Goal: Task Accomplishment & Management: Manage account settings

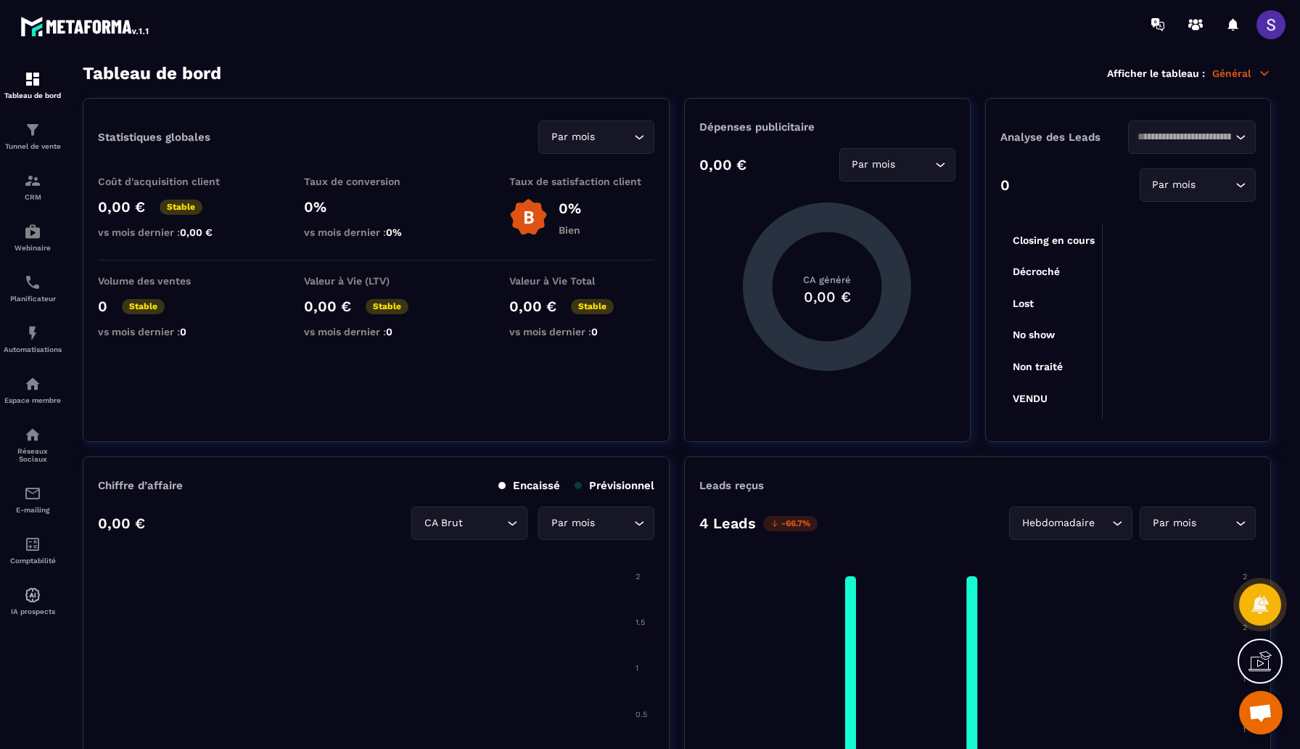
click at [1279, 25] on span at bounding box center [1271, 24] width 29 height 29
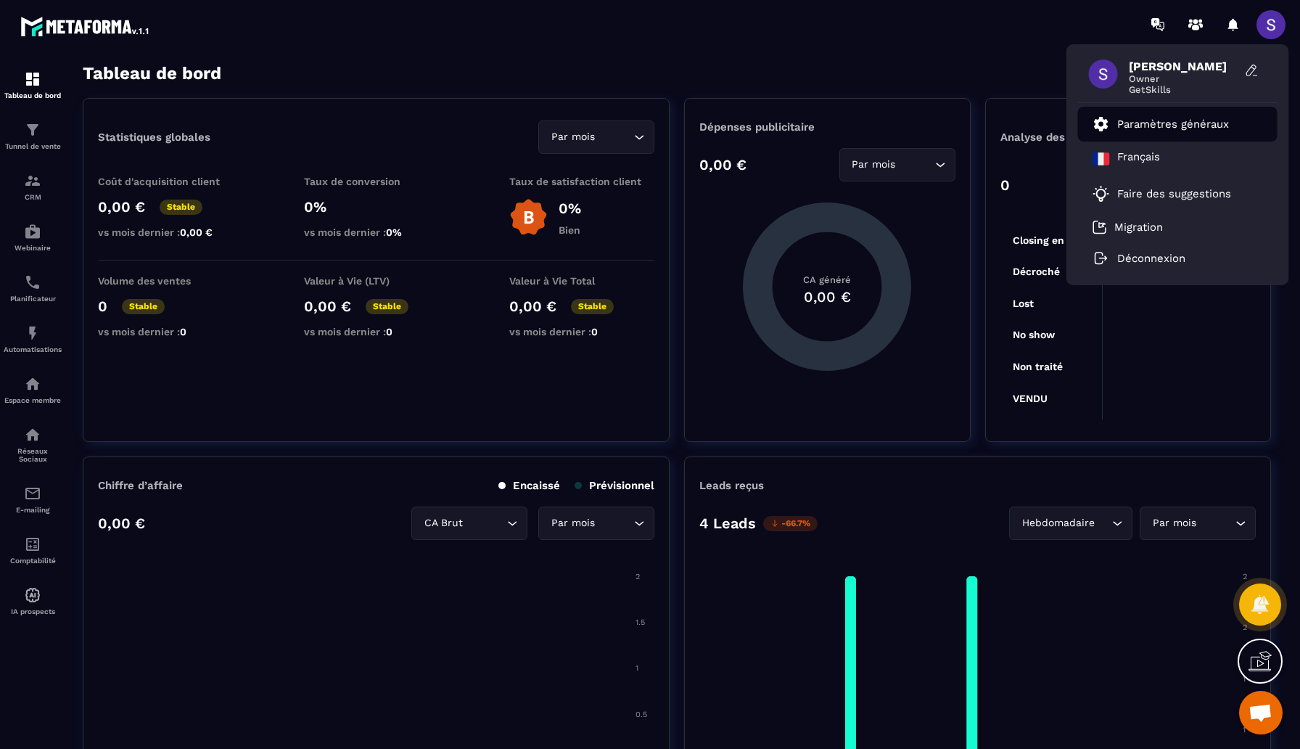
click at [1150, 128] on p "Paramètres généraux" at bounding box center [1174, 124] width 112 height 13
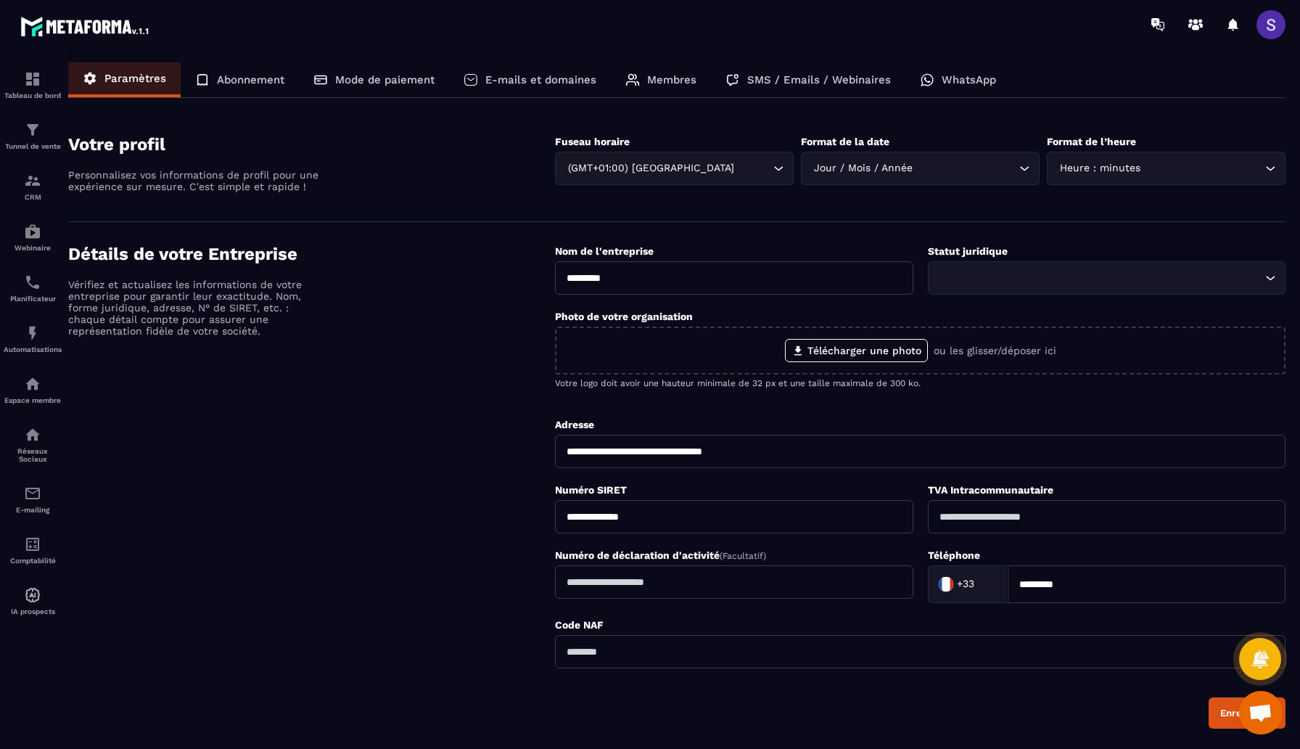
click at [659, 78] on p "Membres" at bounding box center [671, 79] width 49 height 13
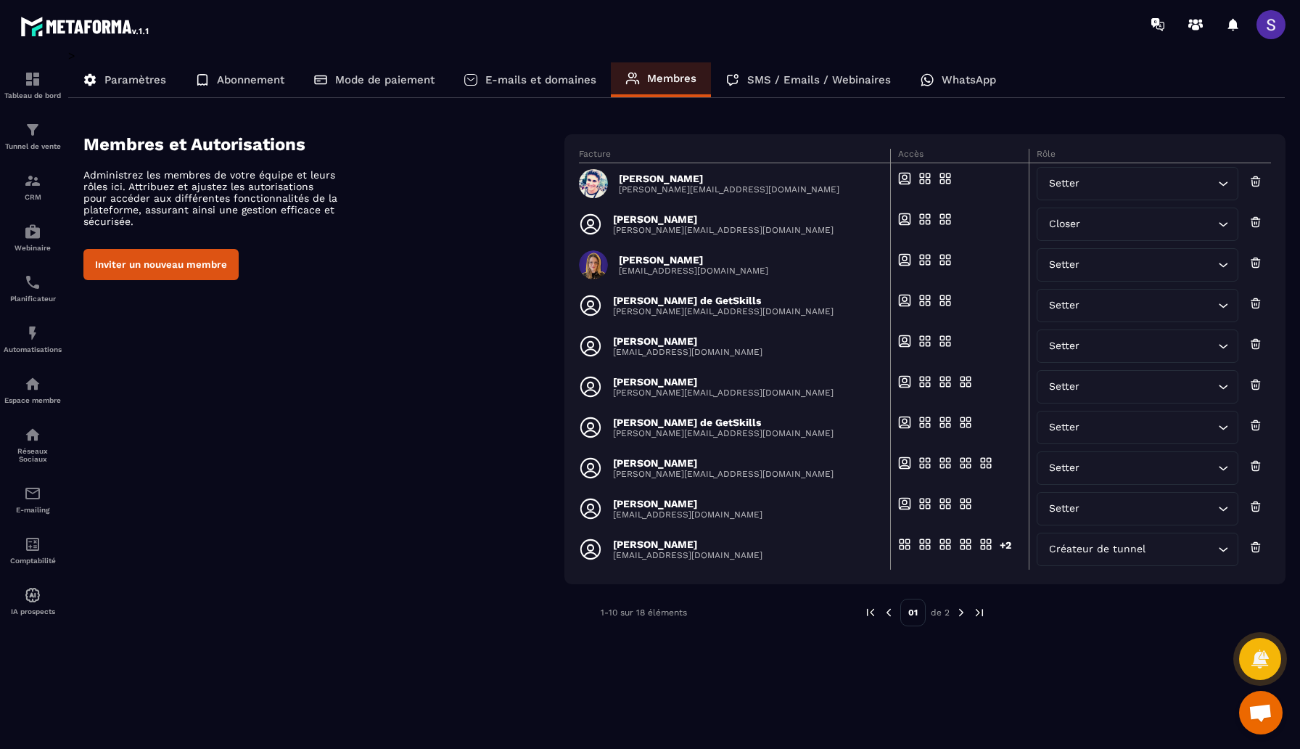
click at [138, 270] on button "Inviter un nouveau membre" at bounding box center [160, 264] width 155 height 31
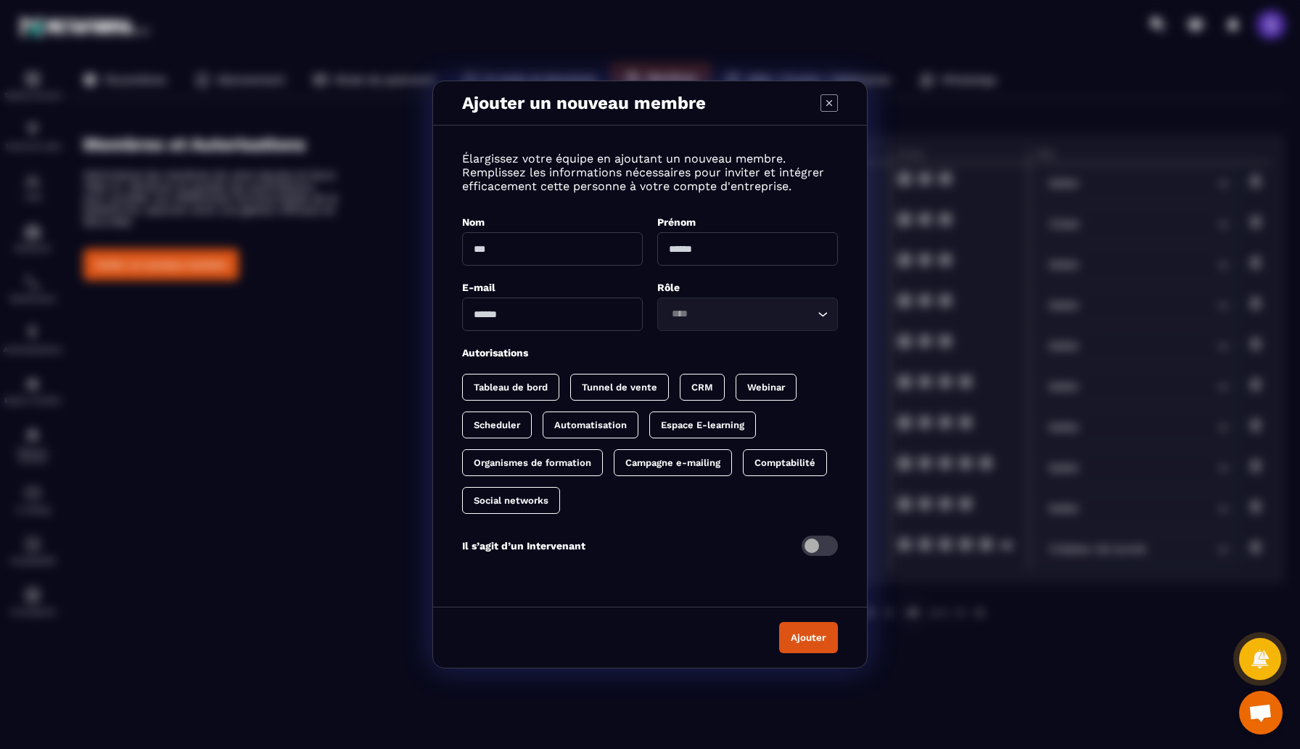
click at [488, 245] on input "Modal window" at bounding box center [552, 248] width 181 height 33
drag, startPoint x: 574, startPoint y: 261, endPoint x: 440, endPoint y: 247, distance: 134.3
click at [440, 247] on div "**********" at bounding box center [650, 362] width 434 height 445
type input "**********"
click at [707, 244] on input "Modal window" at bounding box center [747, 248] width 181 height 33
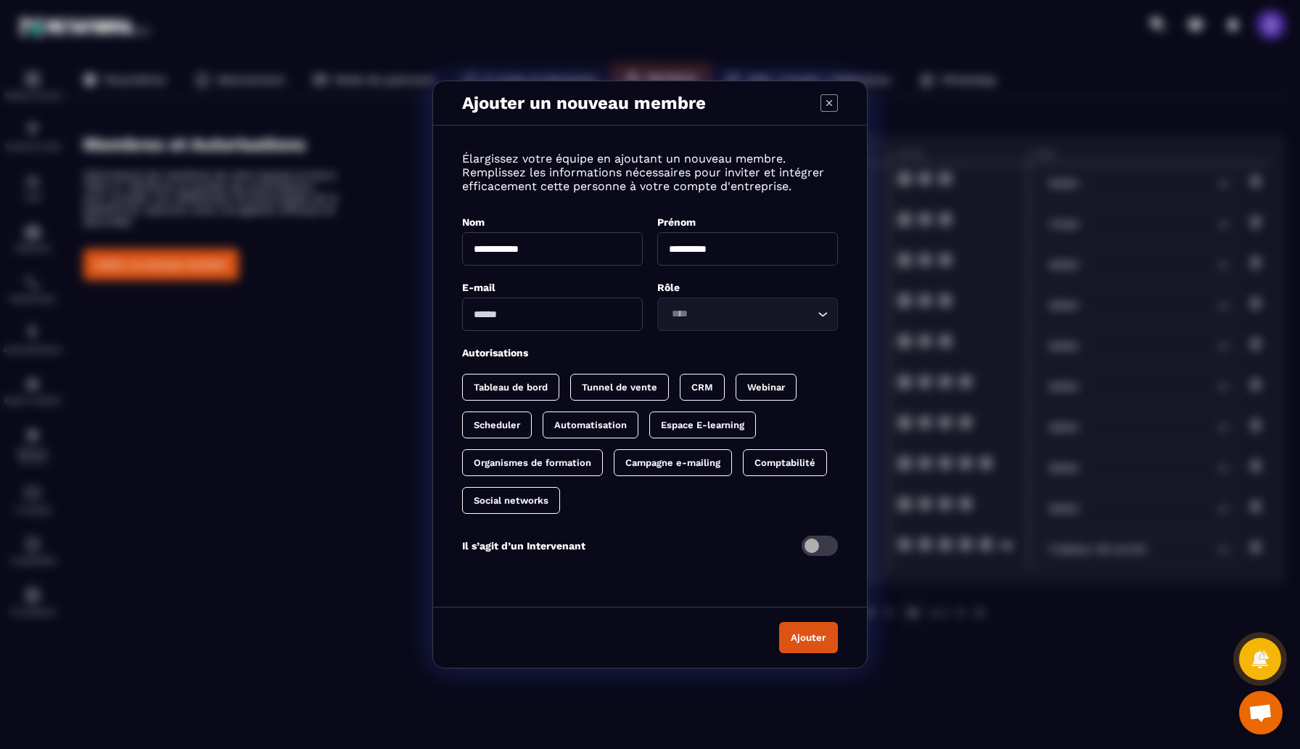
type input "**********"
click at [562, 324] on input "Modal window" at bounding box center [552, 314] width 181 height 33
type input "**********"
click at [728, 300] on div "Loading..." at bounding box center [747, 314] width 181 height 33
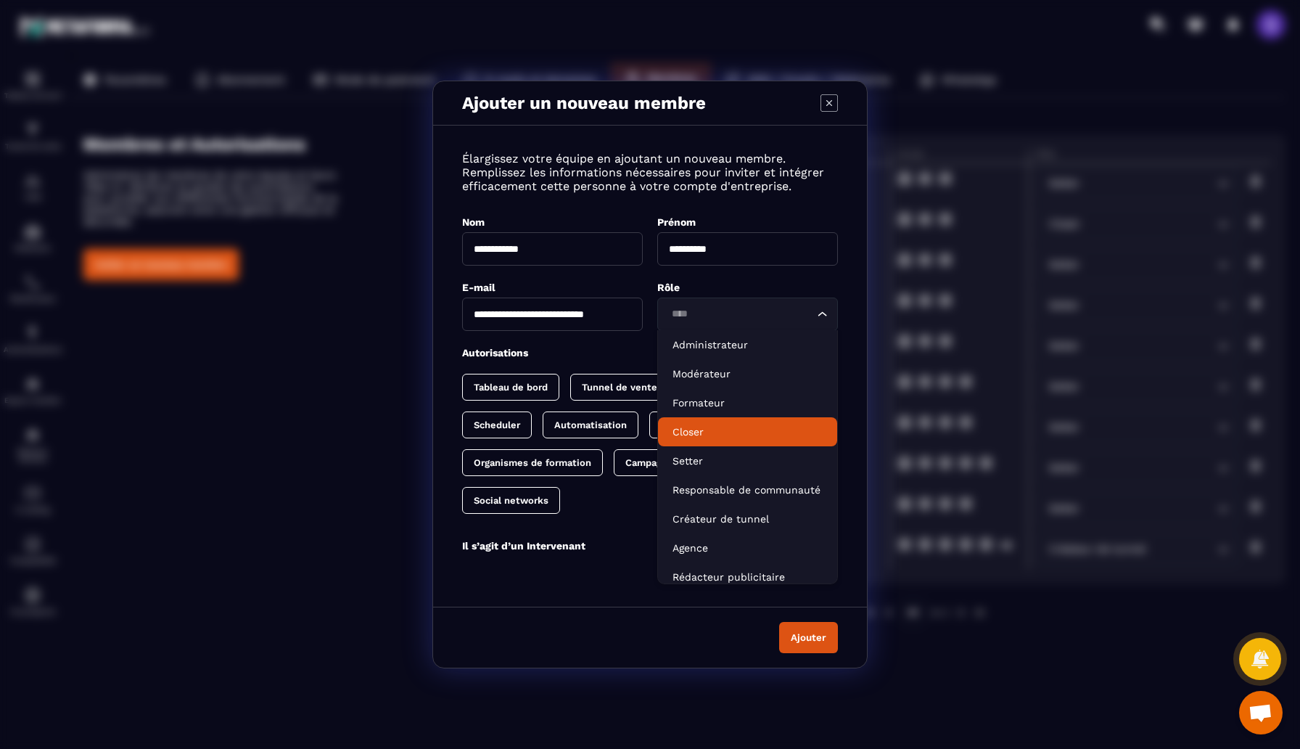
click at [720, 437] on p "Closer" at bounding box center [748, 432] width 150 height 15
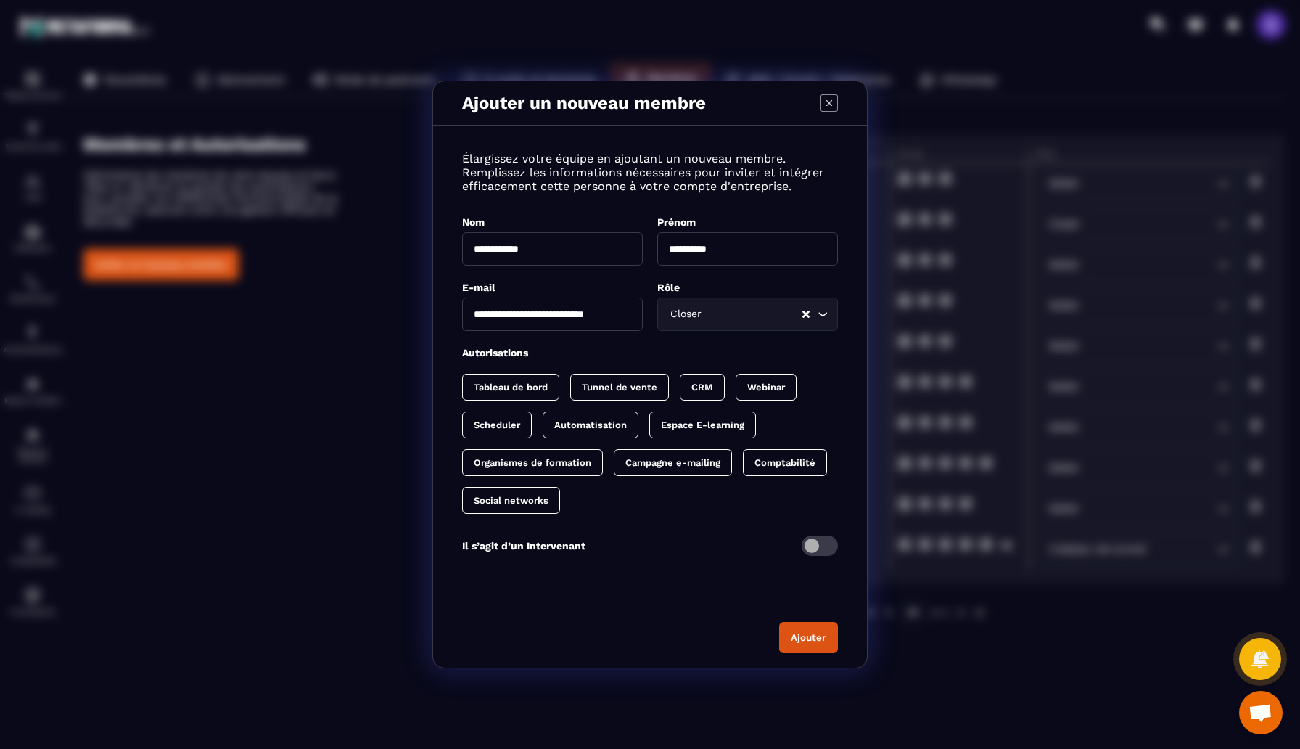
click at [701, 390] on p "CRM" at bounding box center [703, 387] width 22 height 11
click at [543, 431] on div "Scheduler" at bounding box center [591, 424] width 96 height 27
click at [670, 463] on p "Campagne e-mailing" at bounding box center [673, 462] width 95 height 11
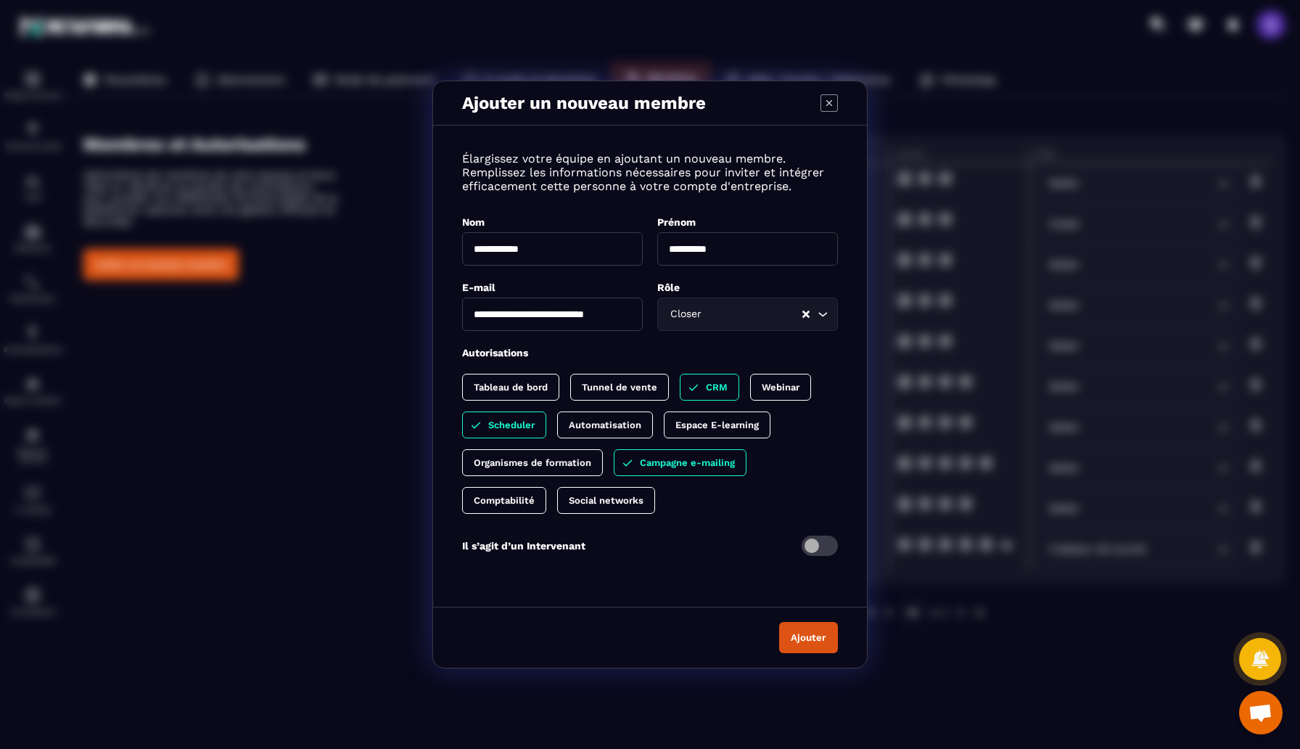
click at [816, 546] on span "Modal window" at bounding box center [820, 546] width 36 height 20
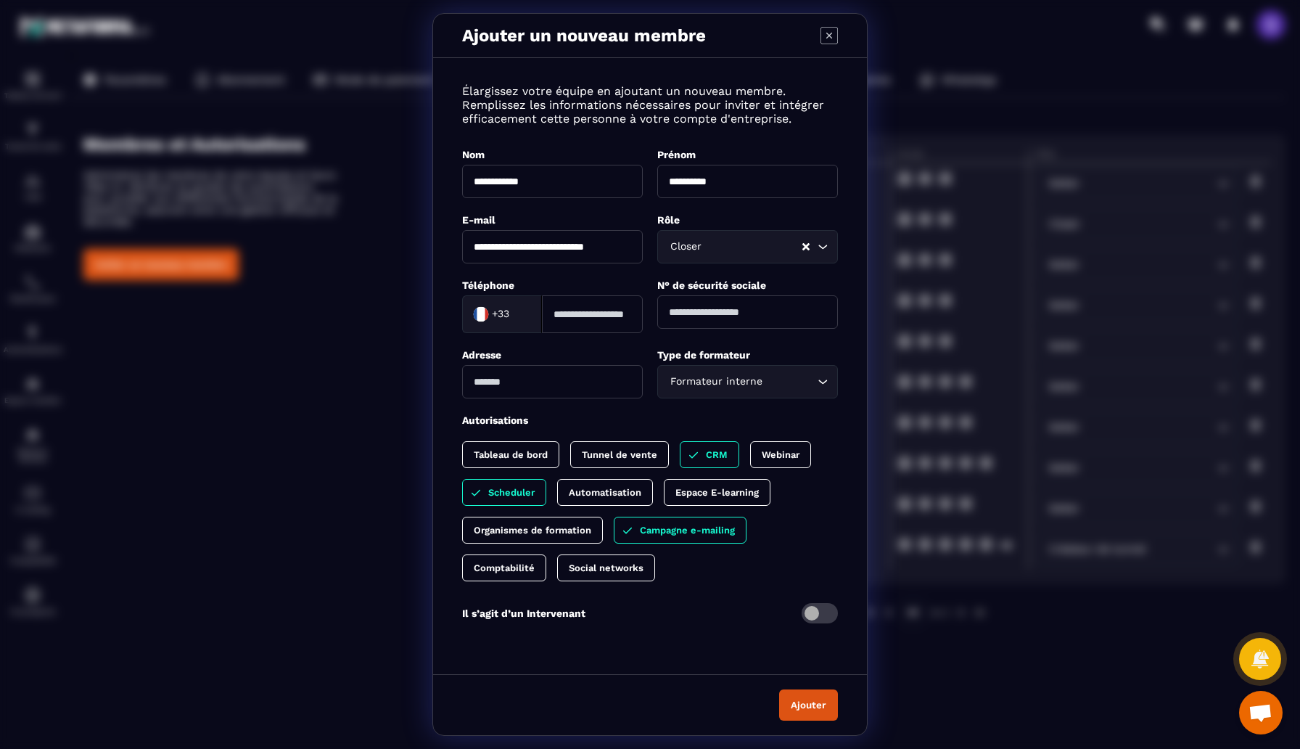
click at [822, 612] on span "Modal window" at bounding box center [820, 613] width 36 height 20
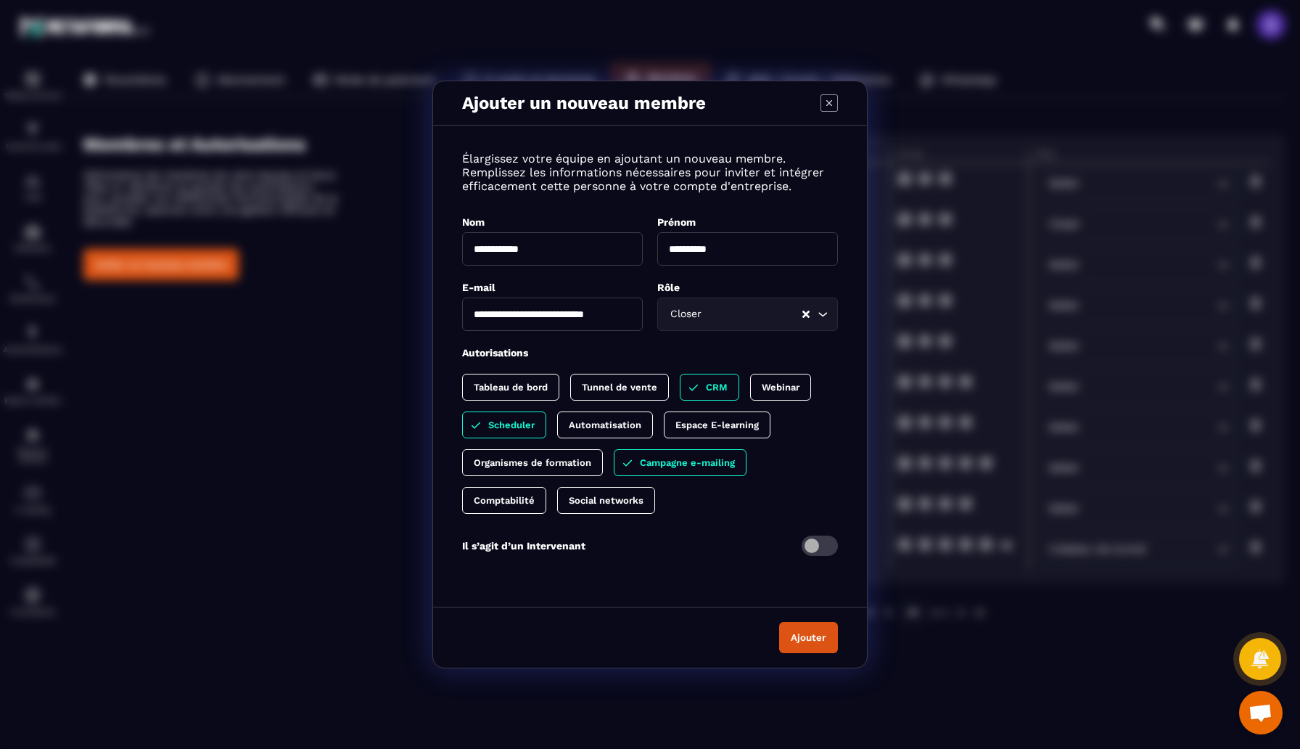
click at [808, 644] on button "Ajouter" at bounding box center [808, 637] width 59 height 31
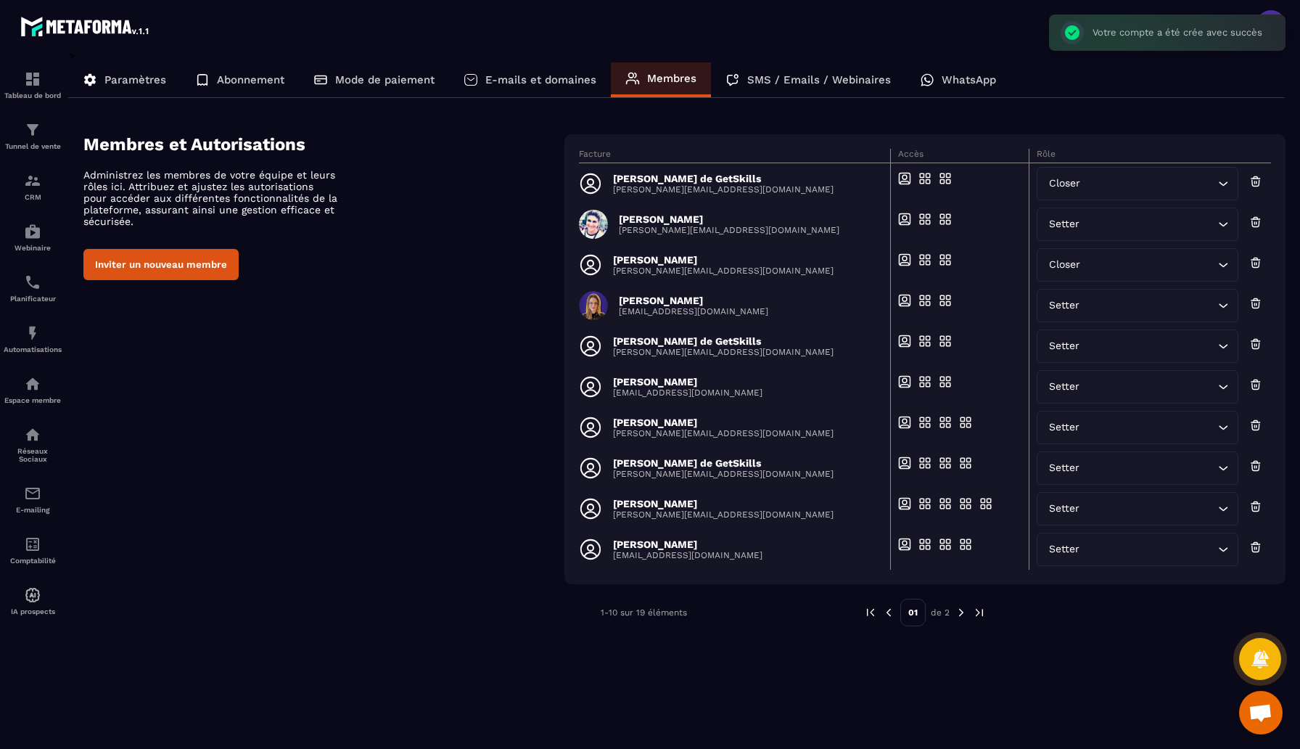
click at [1258, 347] on icon at bounding box center [1256, 344] width 13 height 15
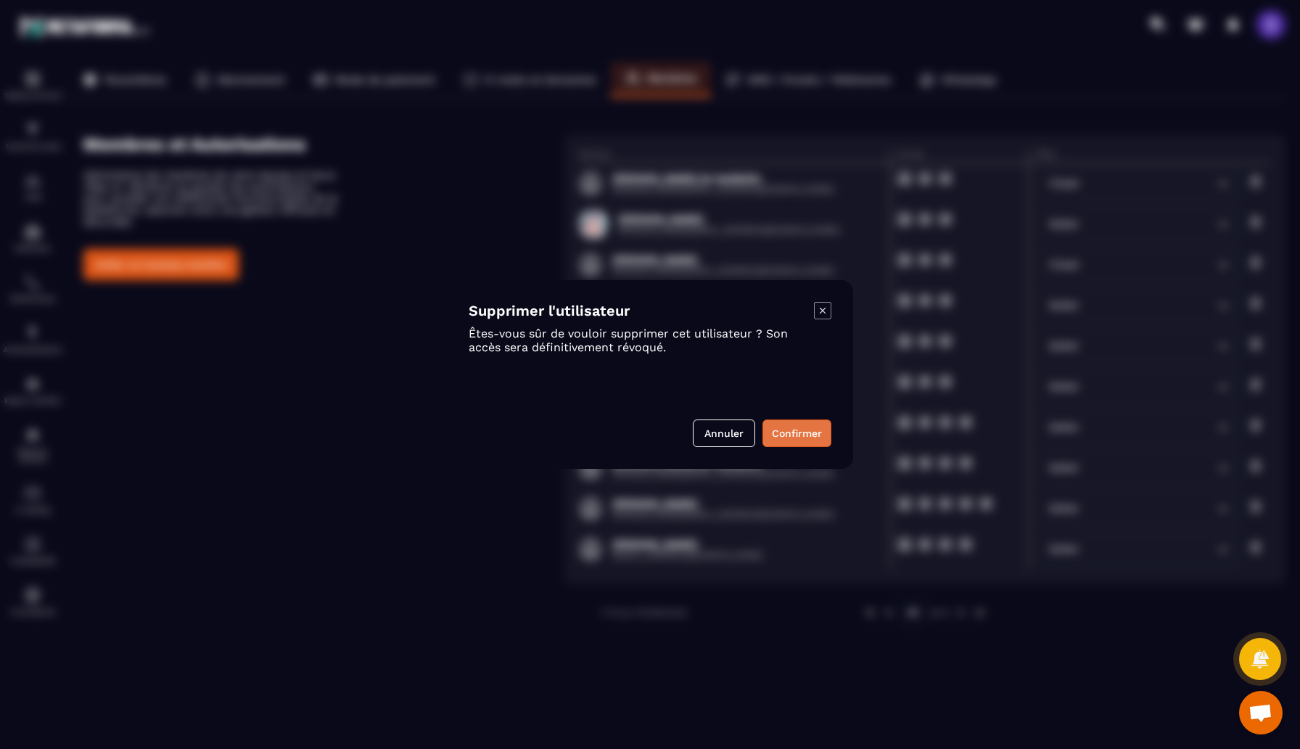
click at [801, 427] on button "Confirmer" at bounding box center [797, 433] width 69 height 28
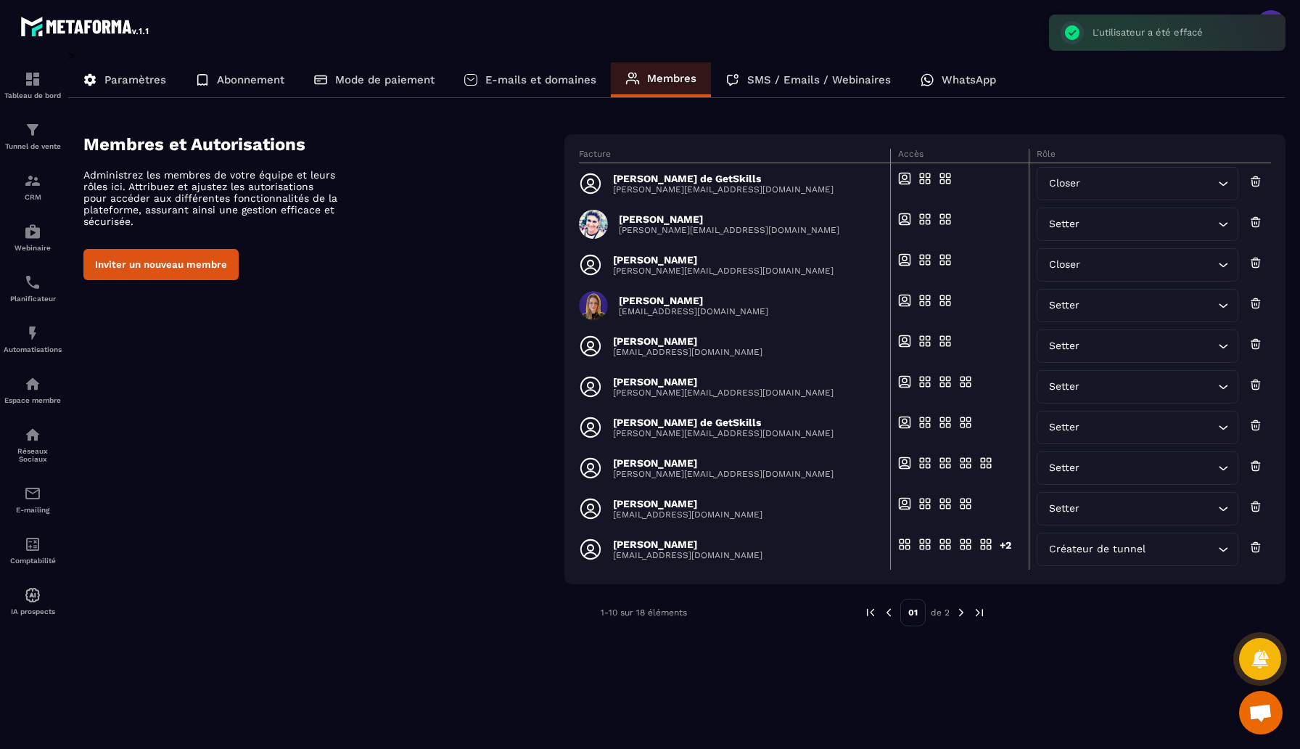
click at [1258, 388] on icon at bounding box center [1256, 384] width 13 height 15
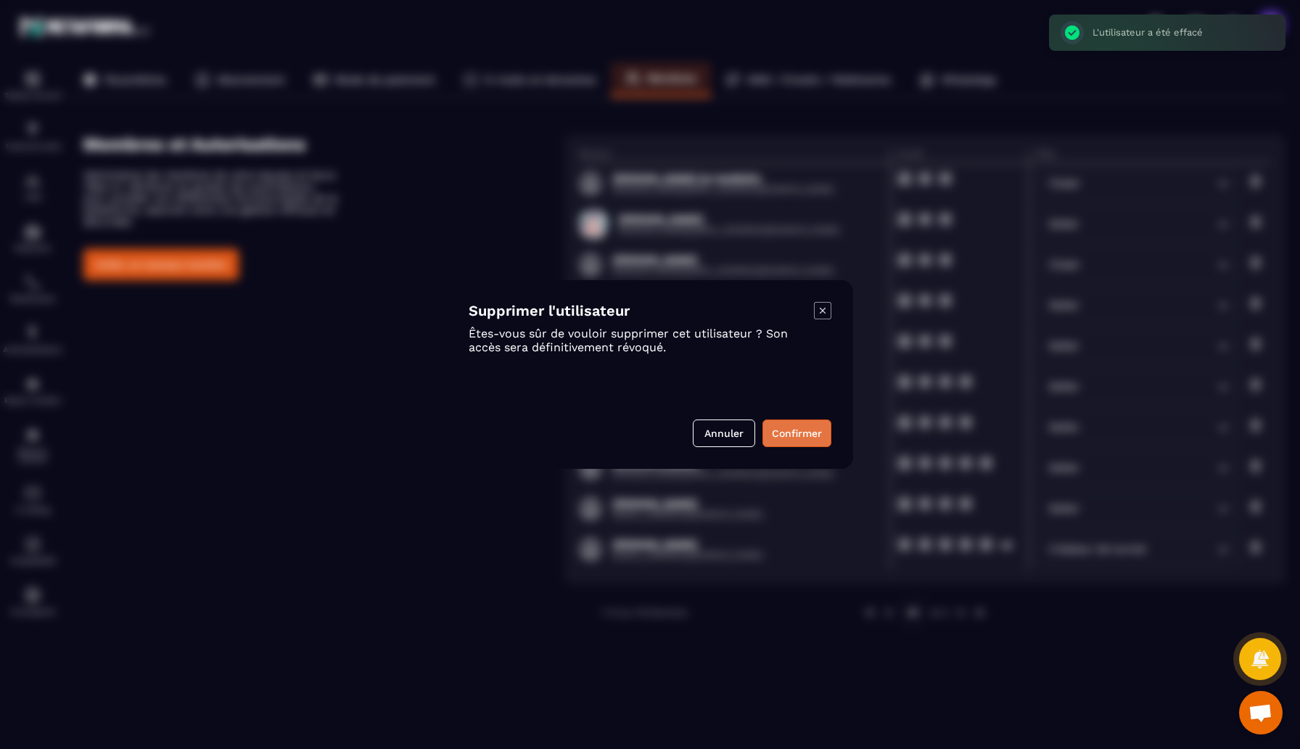
click at [797, 435] on button "Confirmer" at bounding box center [797, 433] width 69 height 28
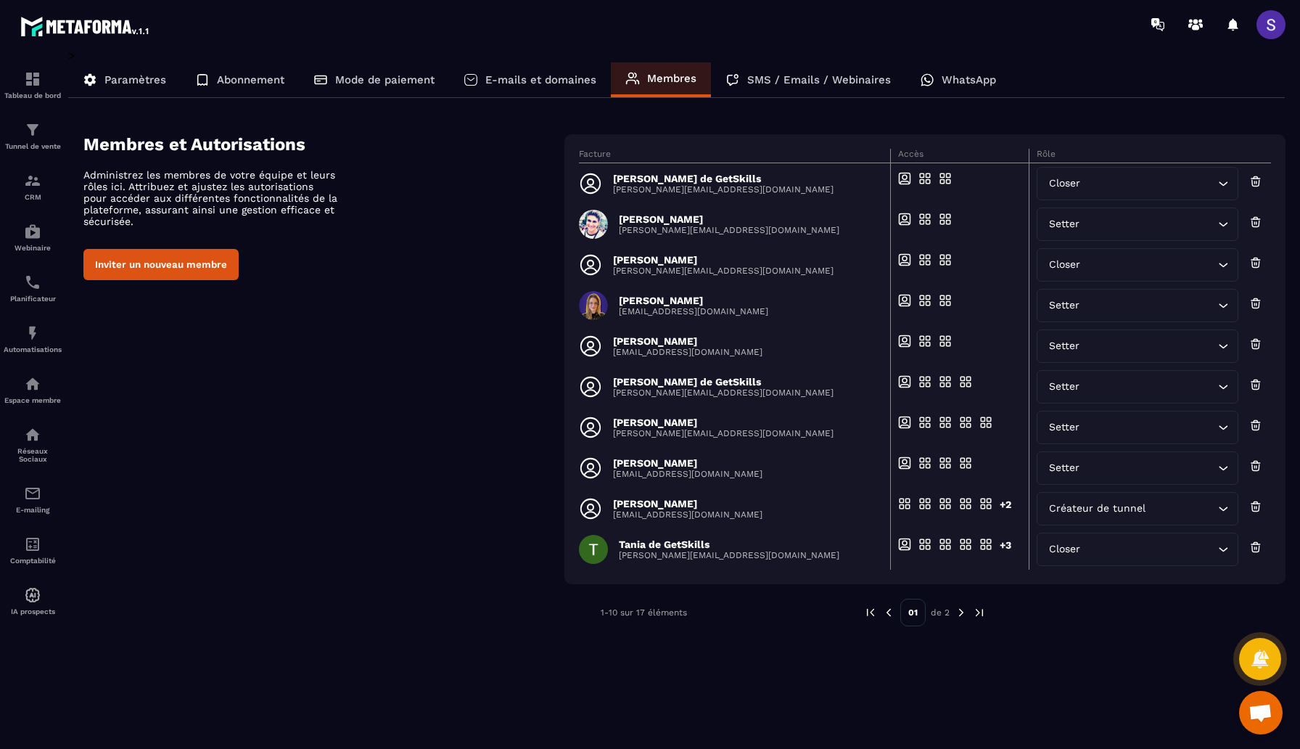
click at [971, 84] on p "WhatsApp" at bounding box center [969, 79] width 54 height 13
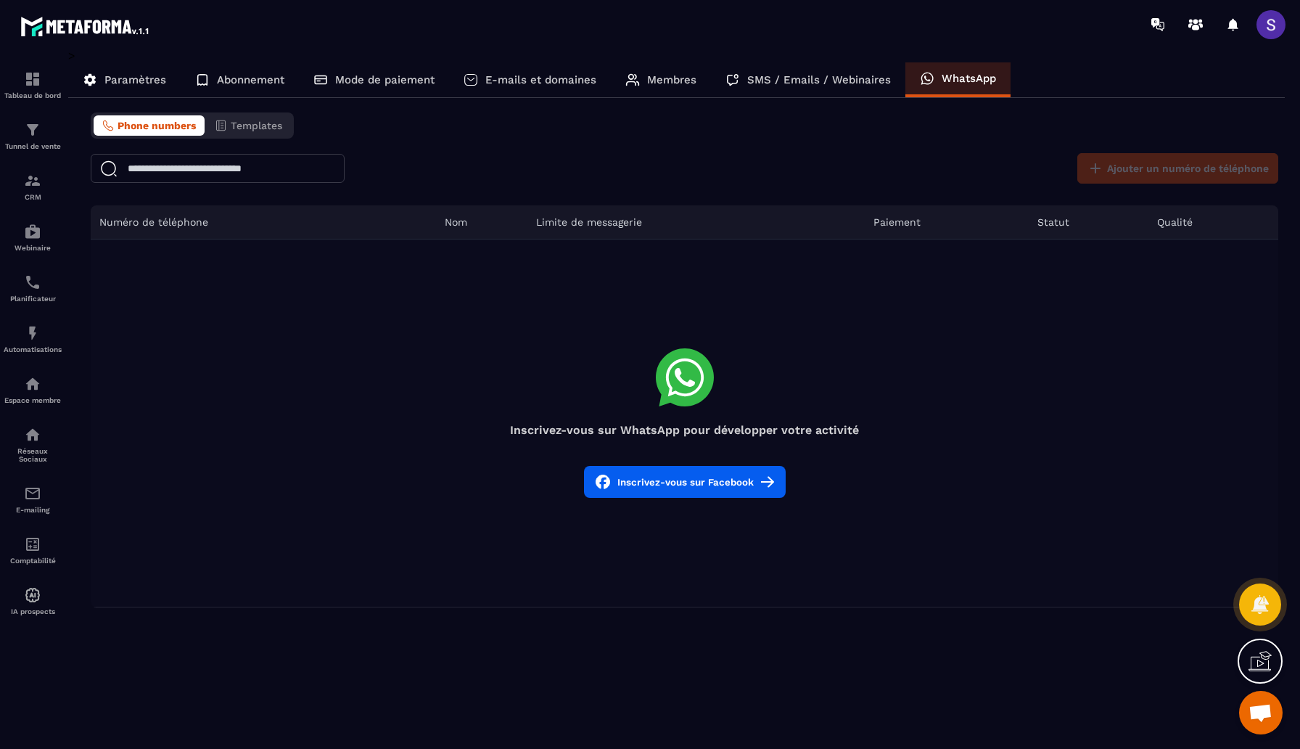
click at [231, 81] on p "Abonnement" at bounding box center [250, 79] width 67 height 13
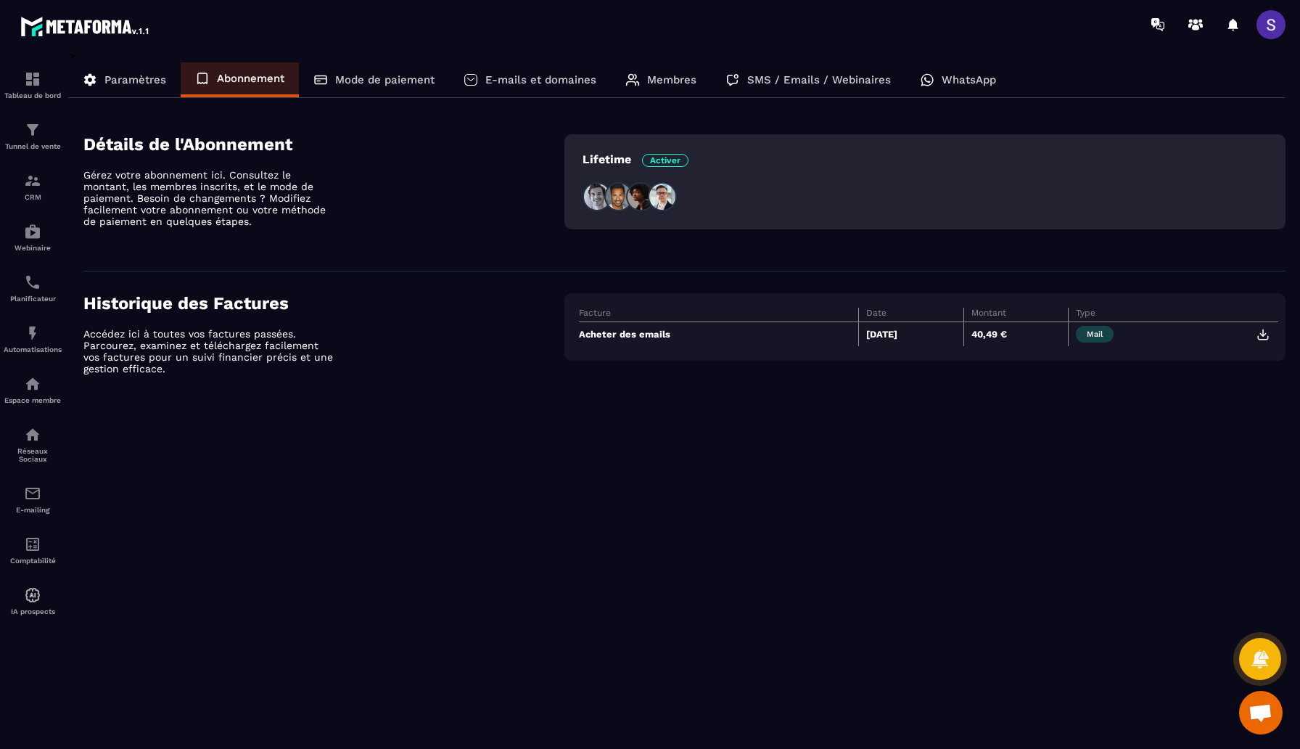
click at [402, 97] on div "Mode de paiement" at bounding box center [374, 79] width 150 height 35
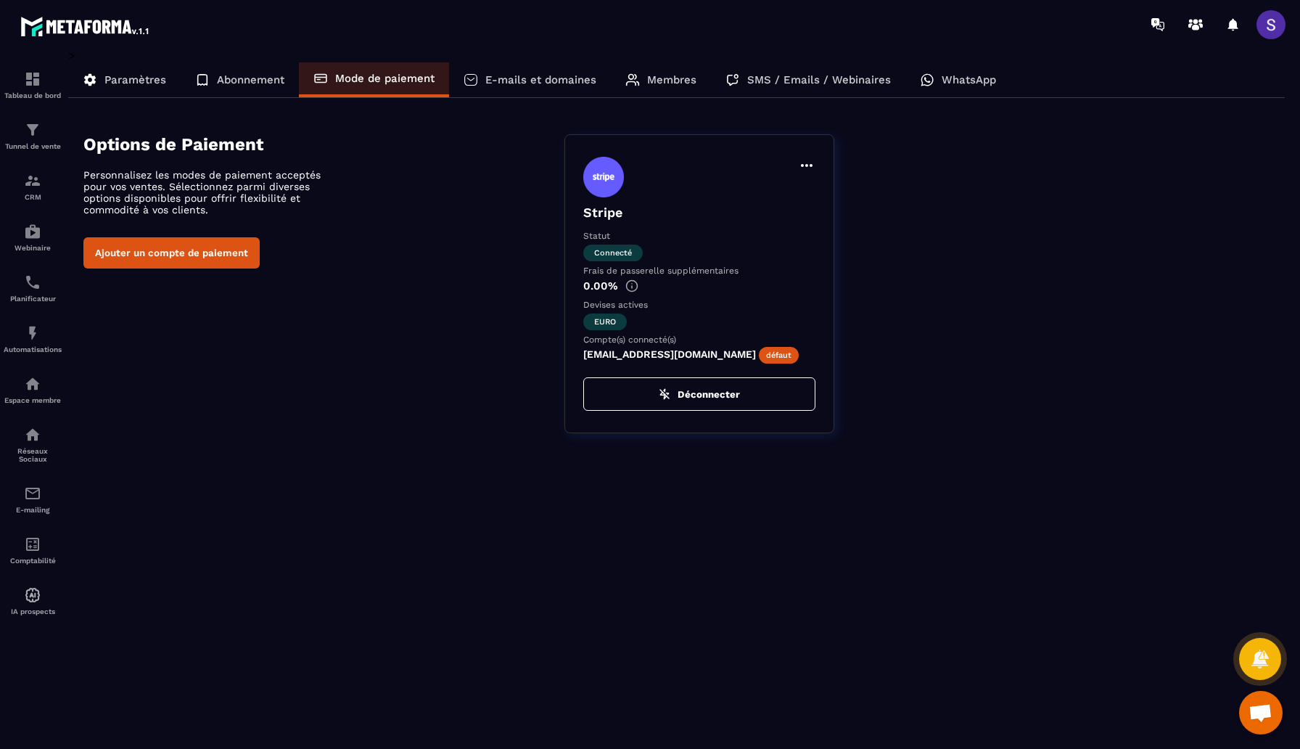
click at [545, 74] on p "E-mails et domaines" at bounding box center [540, 79] width 111 height 13
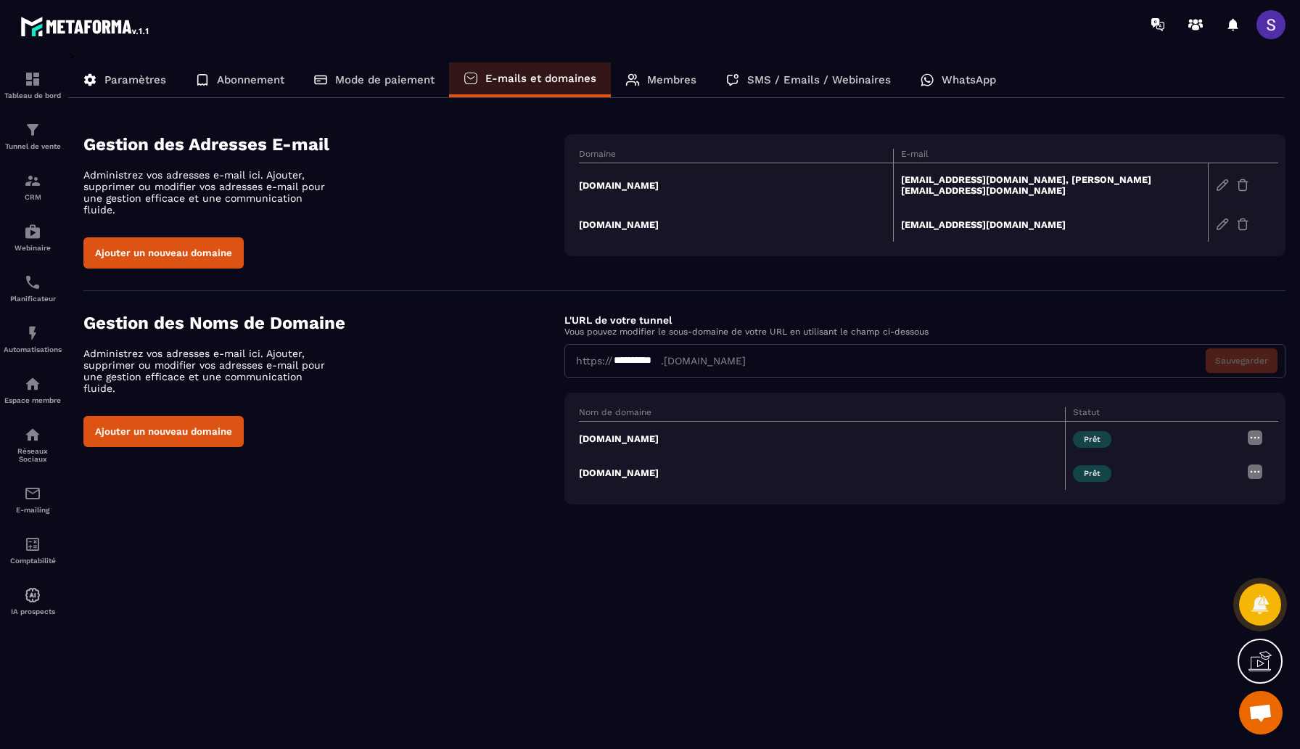
click at [657, 85] on p "Membres" at bounding box center [671, 79] width 49 height 13
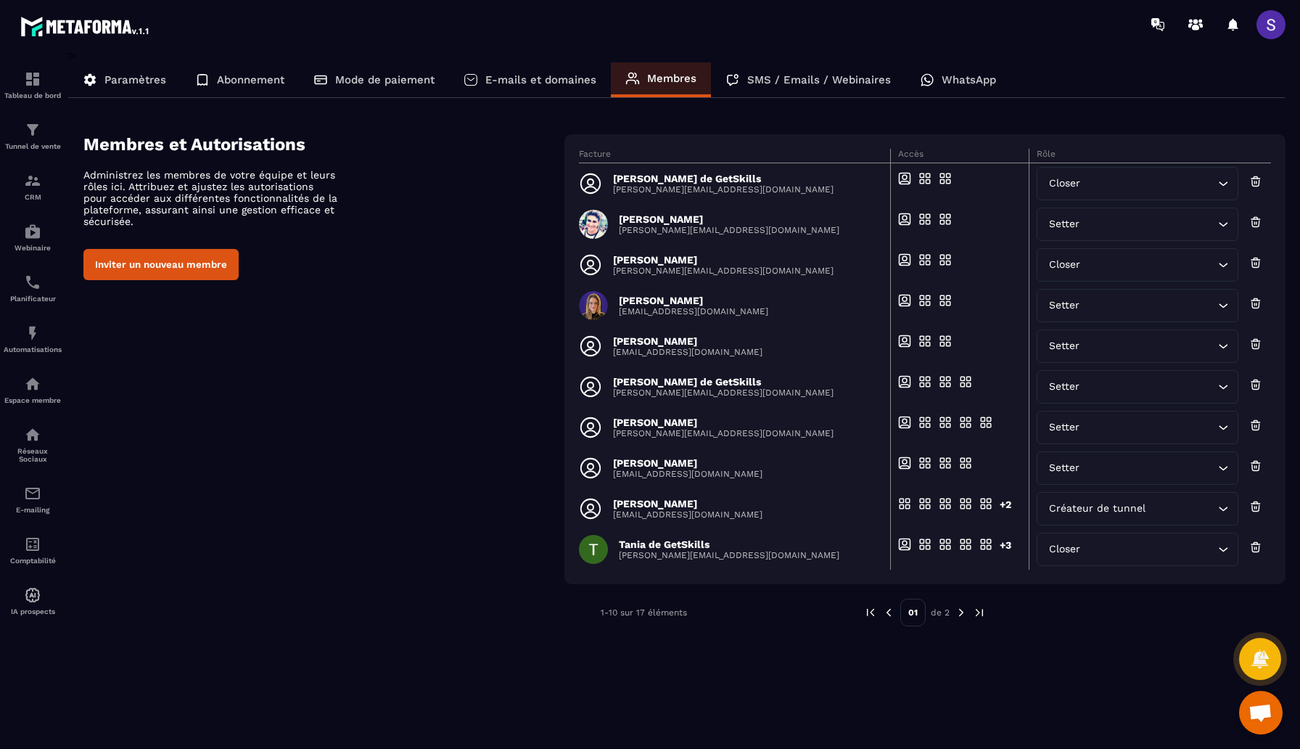
click at [134, 75] on p "Paramètres" at bounding box center [136, 79] width 62 height 13
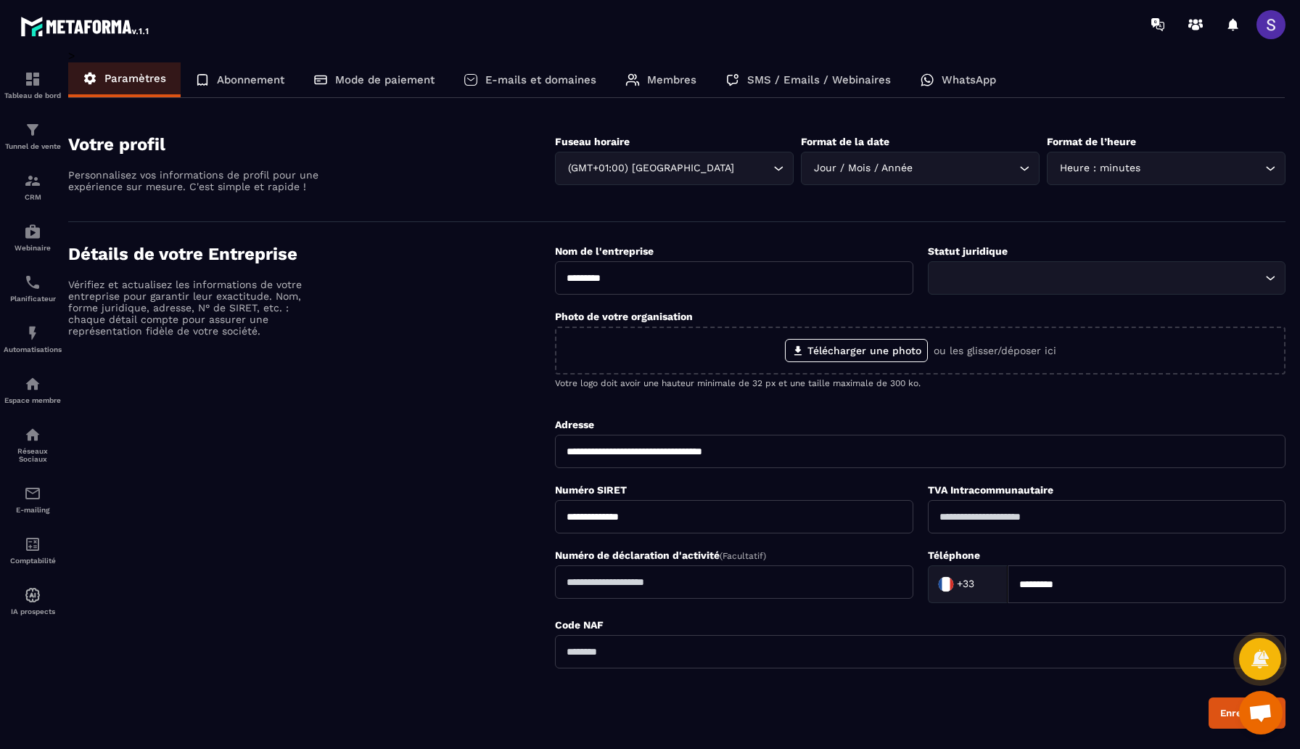
click at [254, 85] on p "Abonnement" at bounding box center [250, 79] width 67 height 13
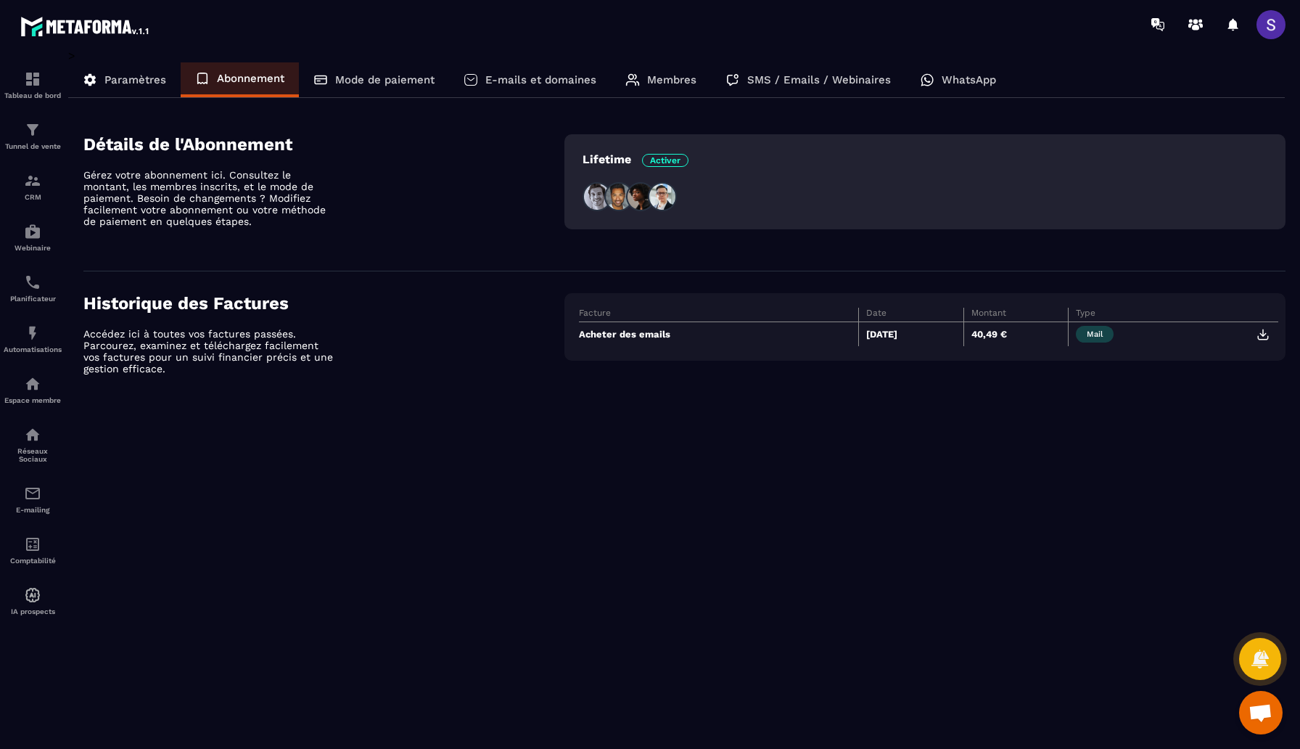
click at [380, 79] on p "Mode de paiement" at bounding box center [384, 79] width 99 height 13
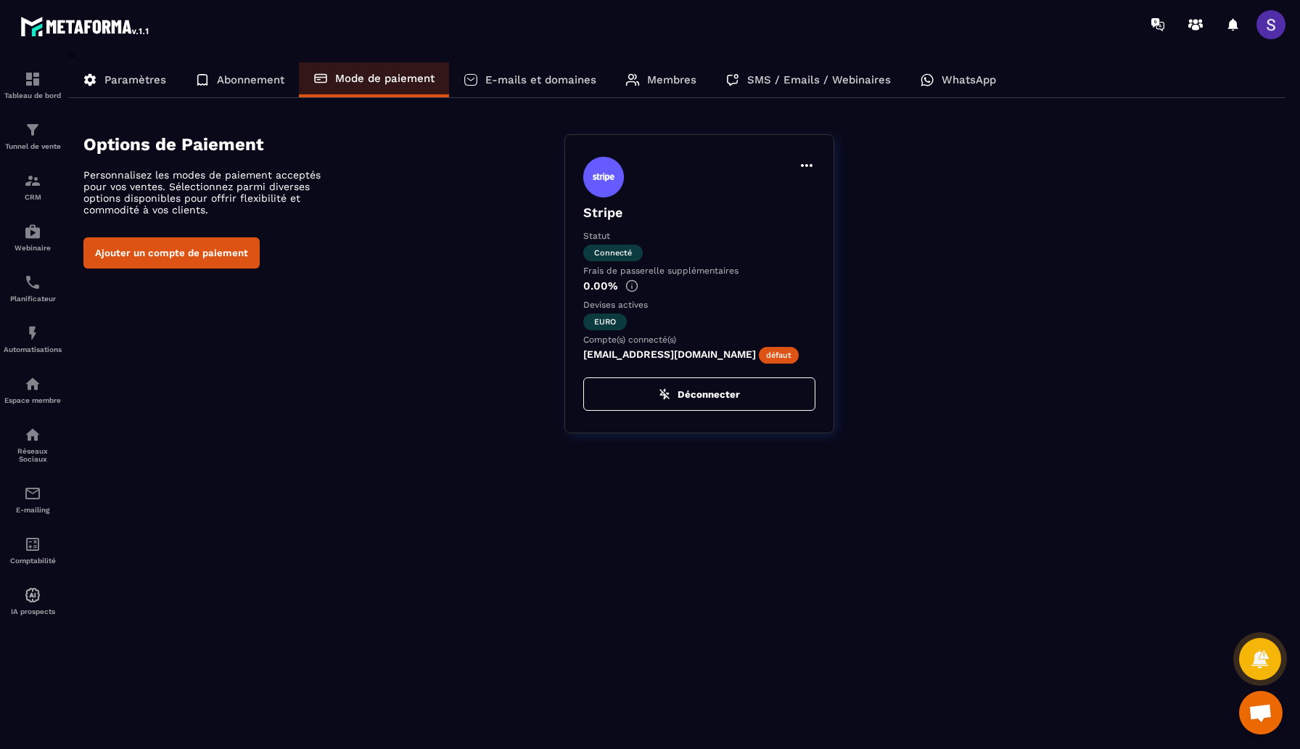
click at [517, 83] on p "E-mails et domaines" at bounding box center [540, 79] width 111 height 13
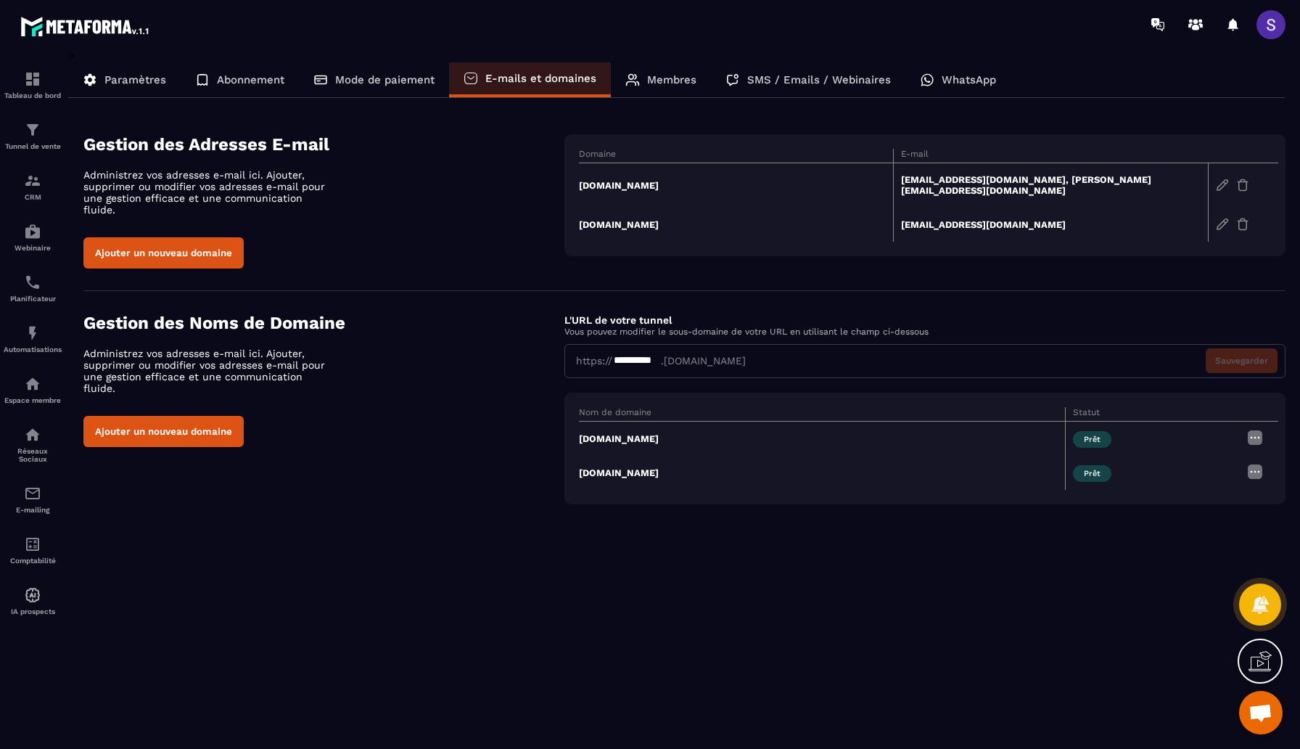
click at [646, 86] on div "Membres" at bounding box center [661, 79] width 100 height 35
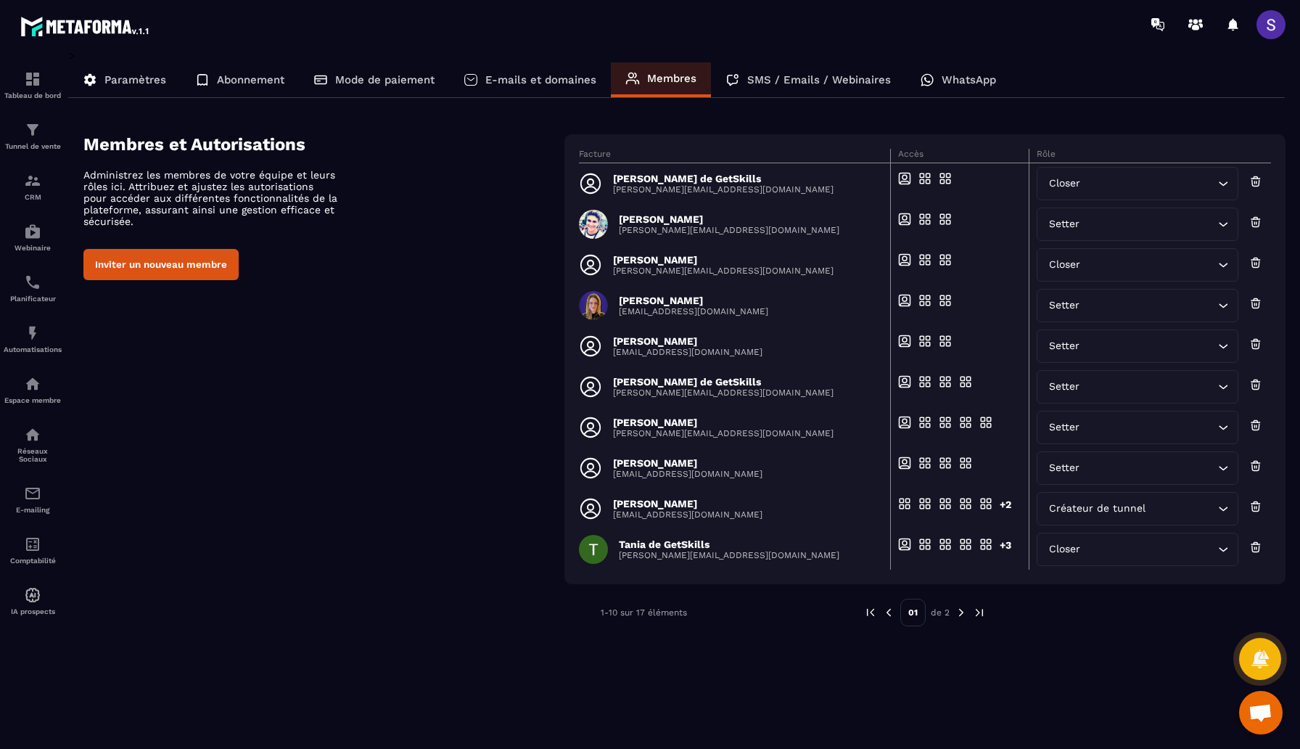
click at [771, 77] on p "SMS / Emails / Webinaires" at bounding box center [819, 79] width 144 height 13
